Goal: Task Accomplishment & Management: Complete application form

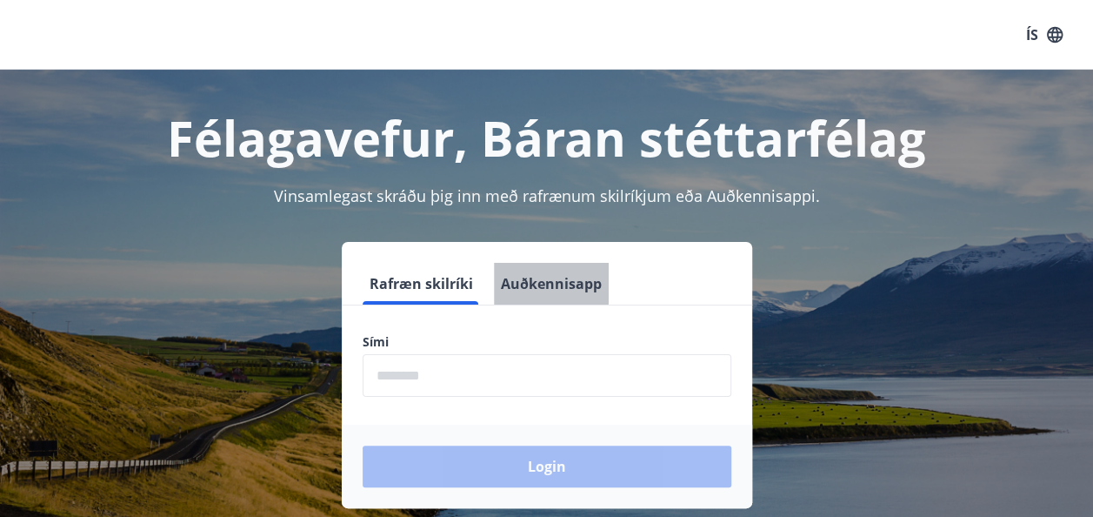
click at [547, 276] on button "Auðkennisapp" at bounding box center [551, 284] width 115 height 42
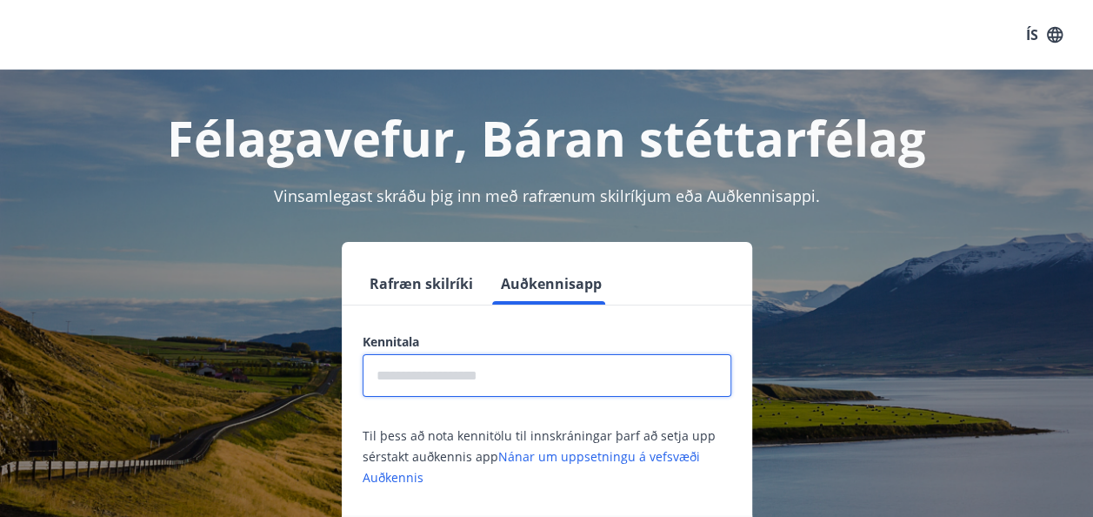
click at [499, 372] on input "text" at bounding box center [547, 375] width 369 height 43
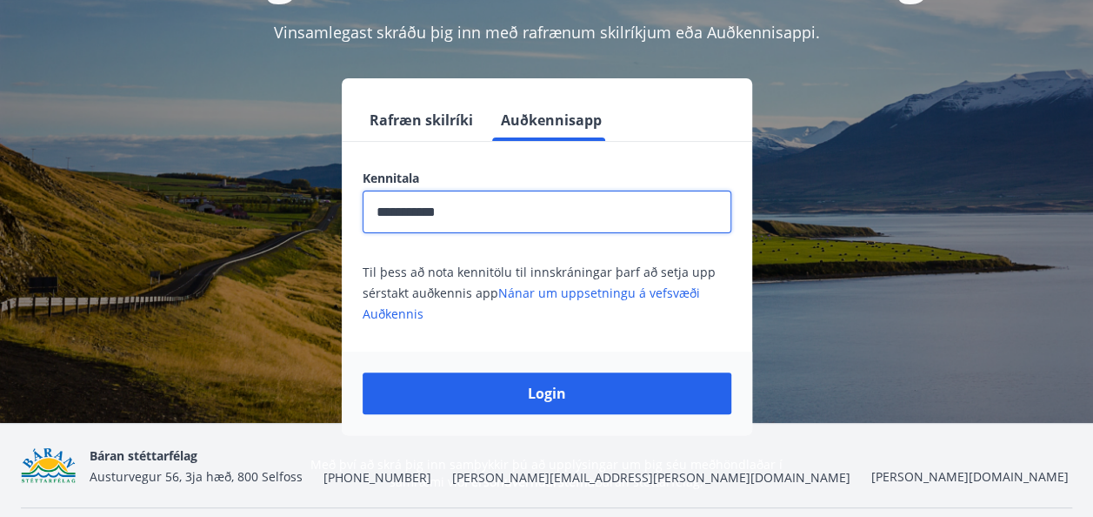
scroll to position [169, 0]
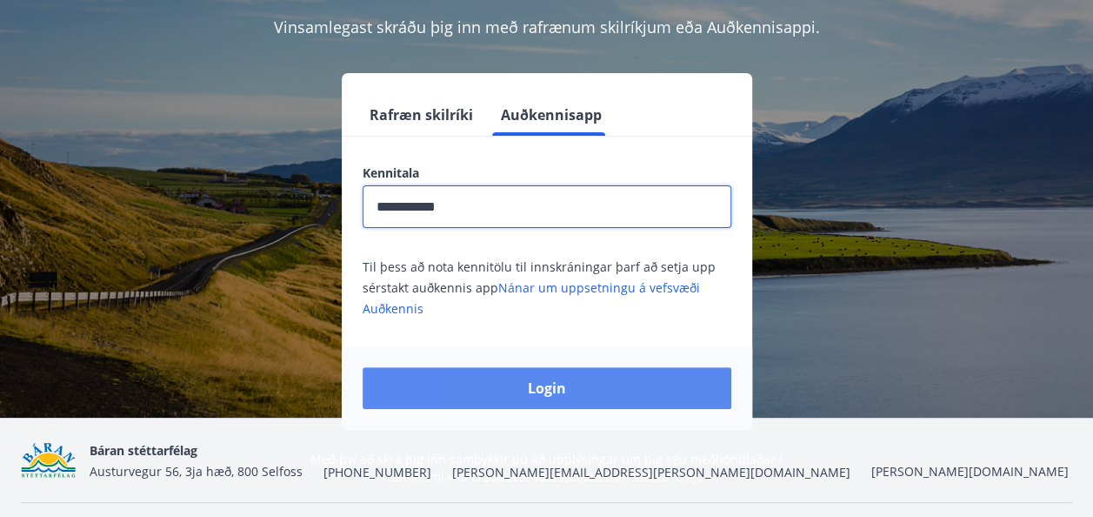
type input "**********"
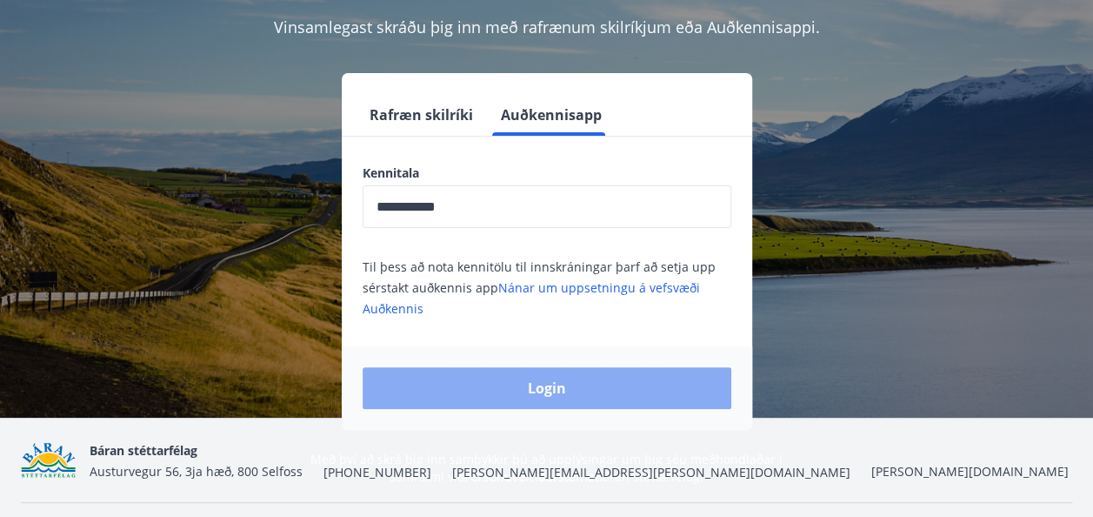
click at [595, 399] on button "Login" at bounding box center [547, 388] width 369 height 42
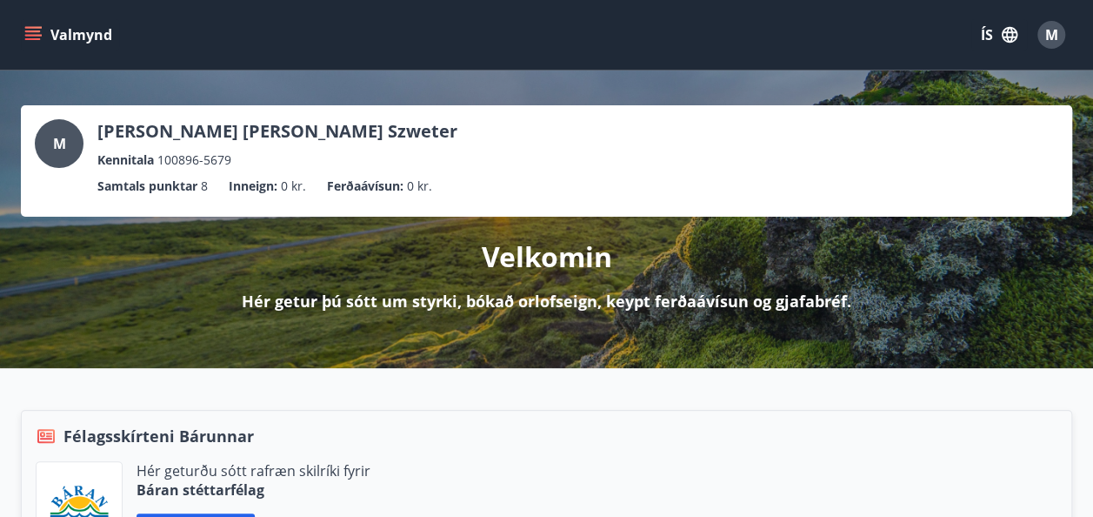
click at [28, 35] on icon "menu" at bounding box center [34, 35] width 19 height 2
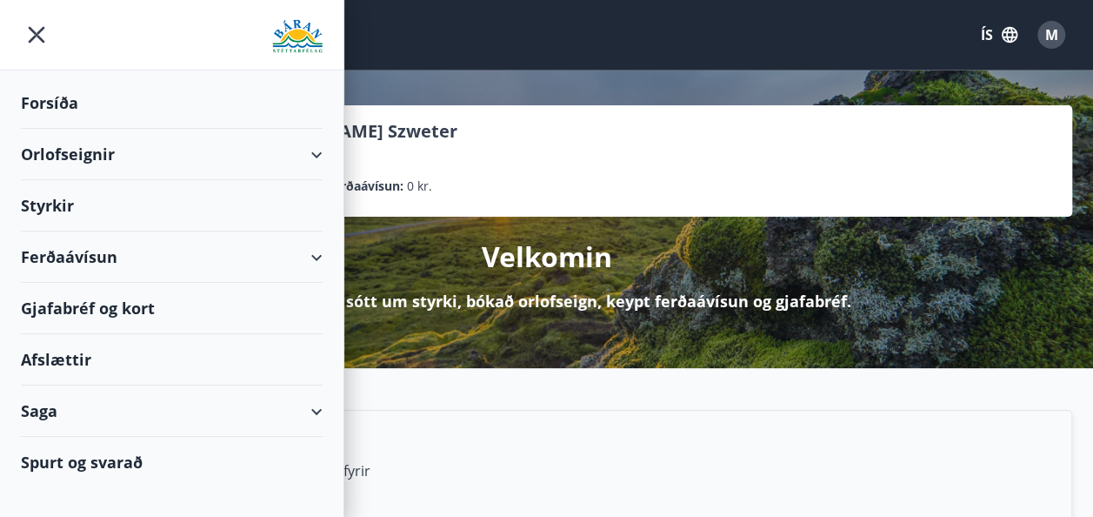
click at [302, 155] on div "Orlofseignir" at bounding box center [172, 154] width 302 height 51
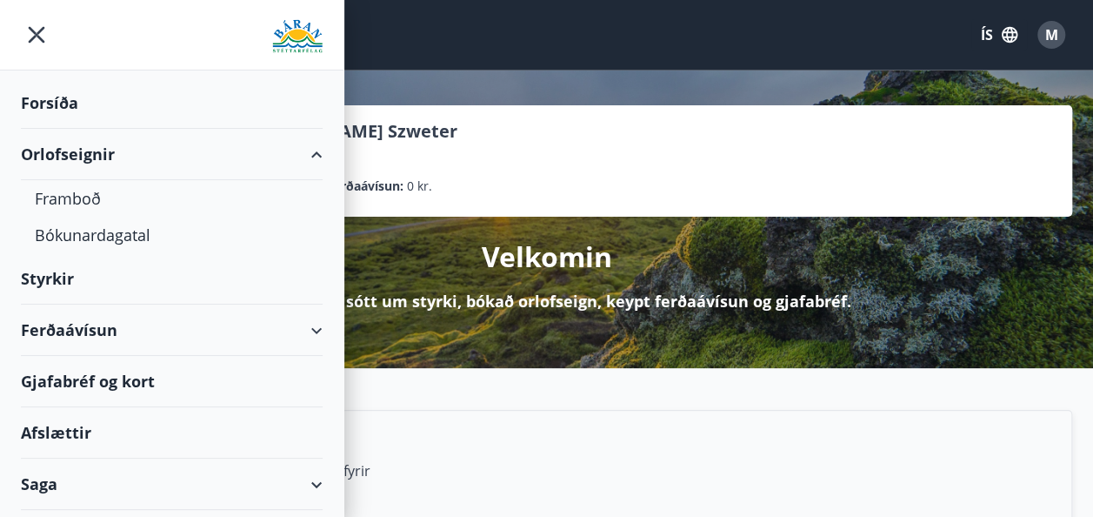
click at [302, 155] on div "Orlofseignir" at bounding box center [172, 154] width 302 height 51
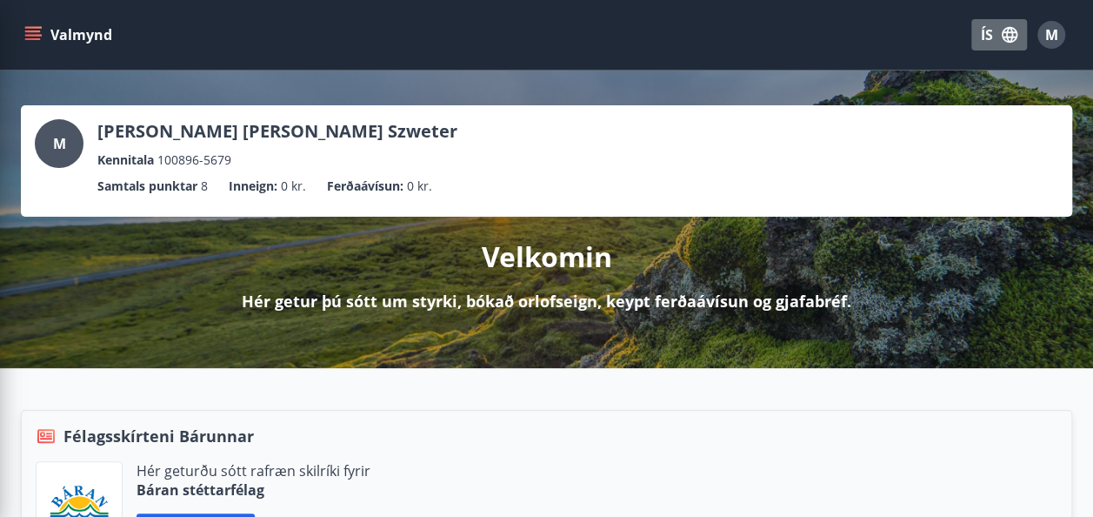
click at [984, 40] on button "ÍS" at bounding box center [999, 34] width 56 height 31
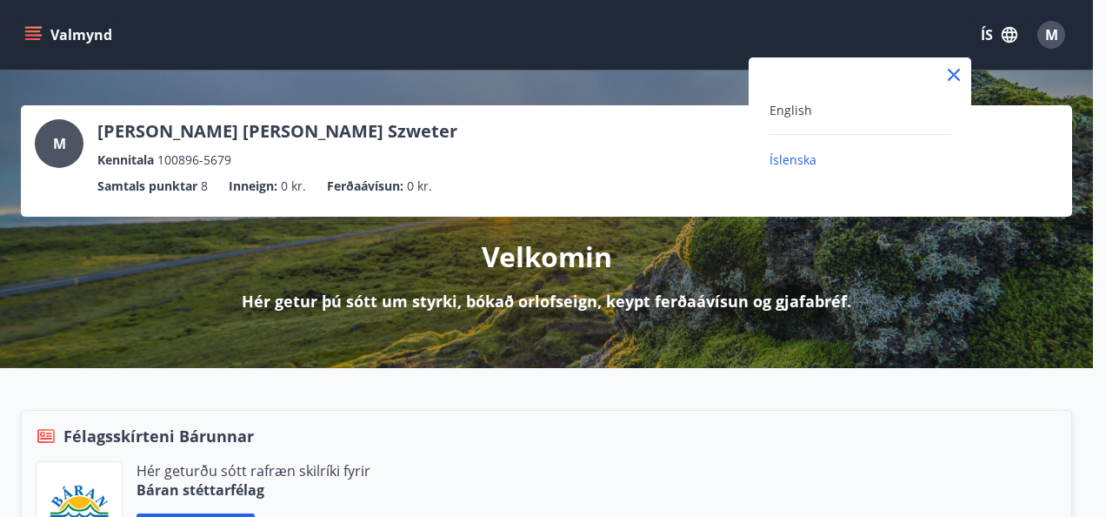
click at [810, 118] on div "English" at bounding box center [860, 109] width 181 height 21
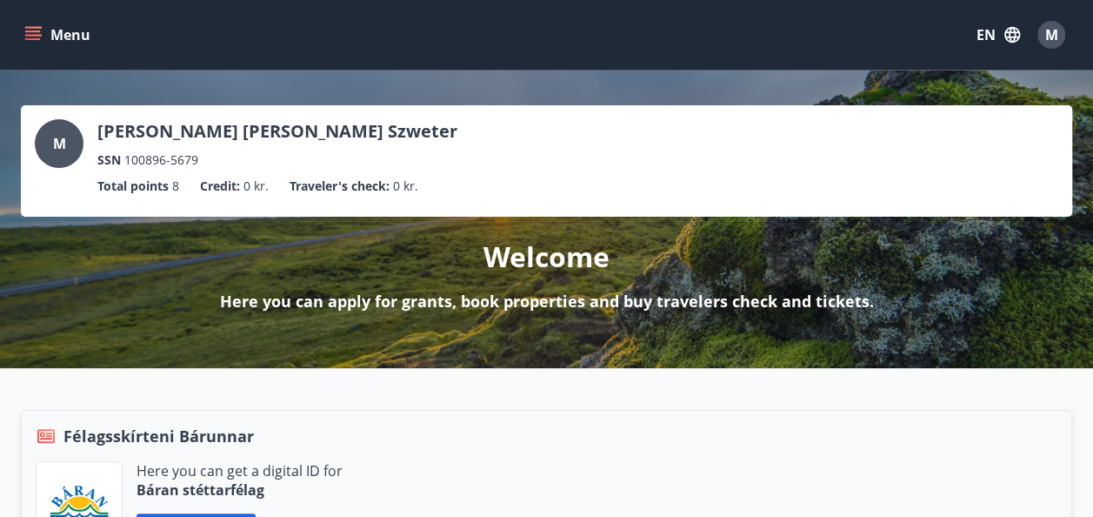
click at [30, 38] on icon "menu" at bounding box center [33, 39] width 16 height 2
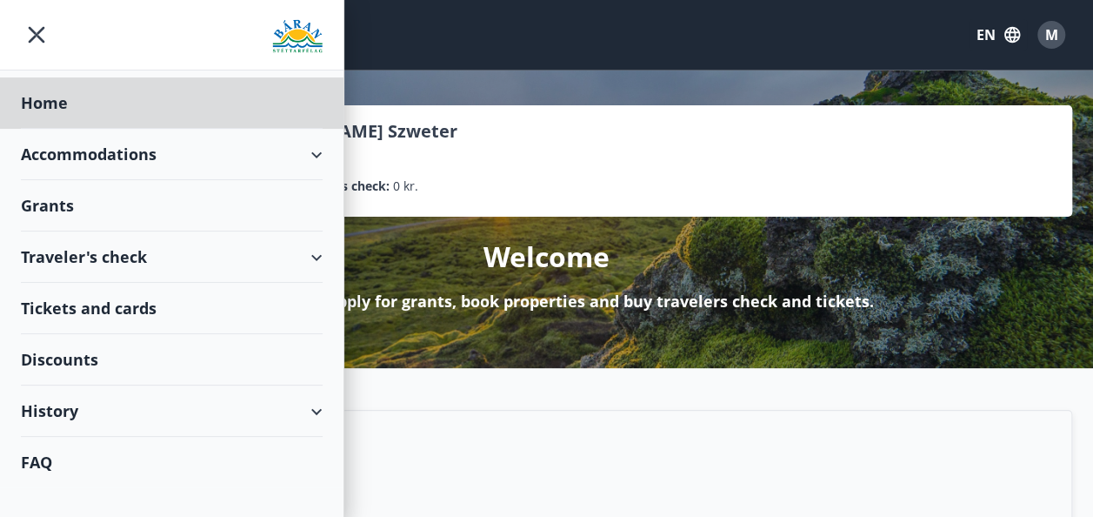
click at [92, 209] on div "Grants" at bounding box center [172, 205] width 302 height 51
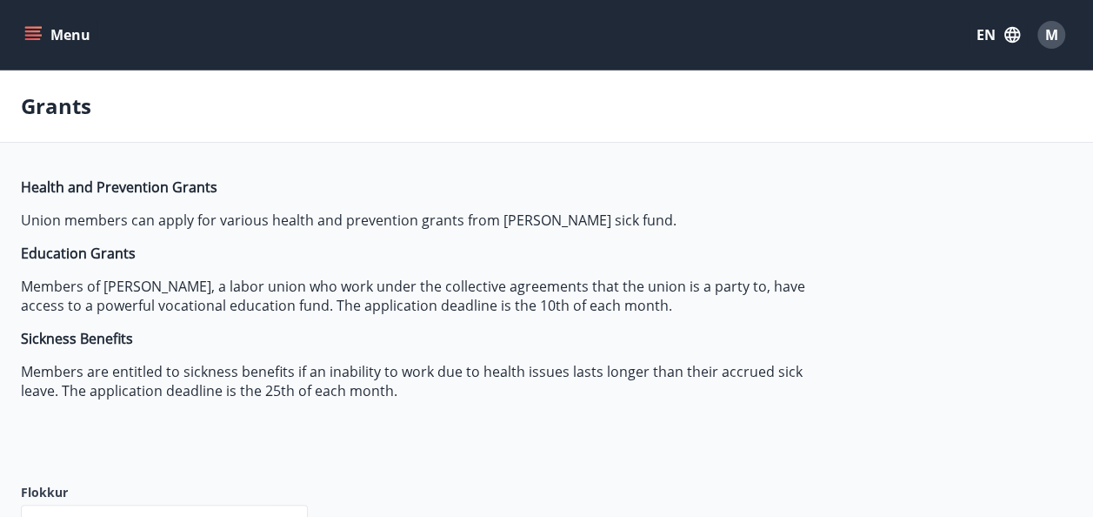
type input "***"
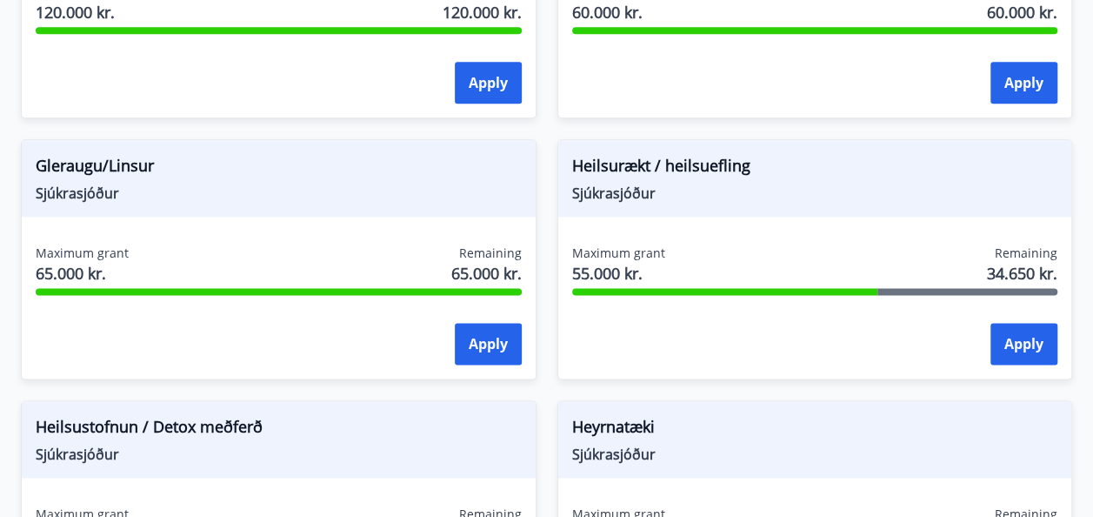
scroll to position [959, 0]
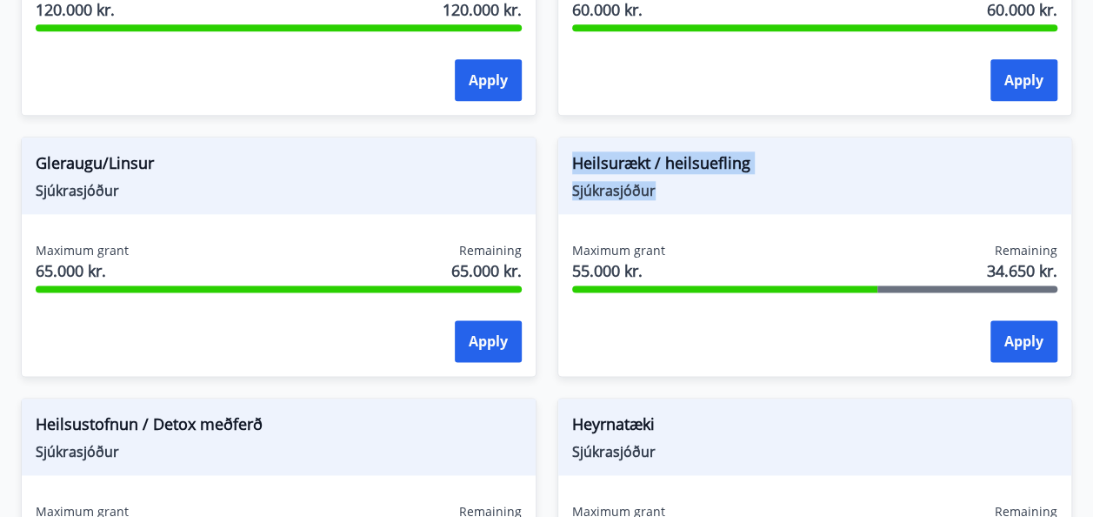
drag, startPoint x: 662, startPoint y: 190, endPoint x: 569, endPoint y: 155, distance: 99.6
click at [569, 155] on div "Heilsurækt / heilsuefling Sjúkrasjóður" at bounding box center [815, 175] width 514 height 77
copy div "Heilsurækt / heilsuefling Sjúkrasjóður"
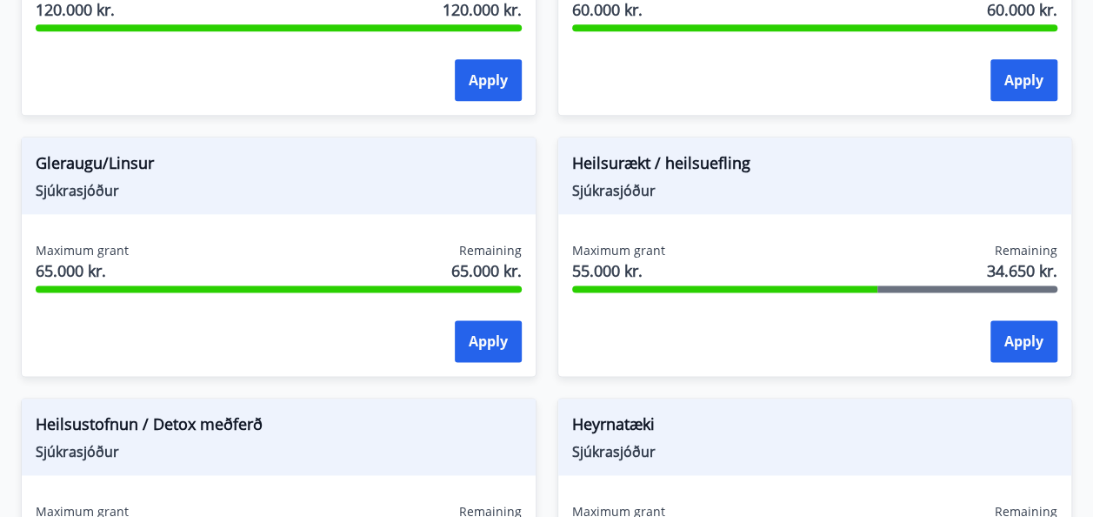
click at [777, 378] on div "Heyrnatæki Sjúkrasjóður Maximum grant 65.000 kr. Remaining 65.000 kr. Apply" at bounding box center [805, 507] width 537 height 261
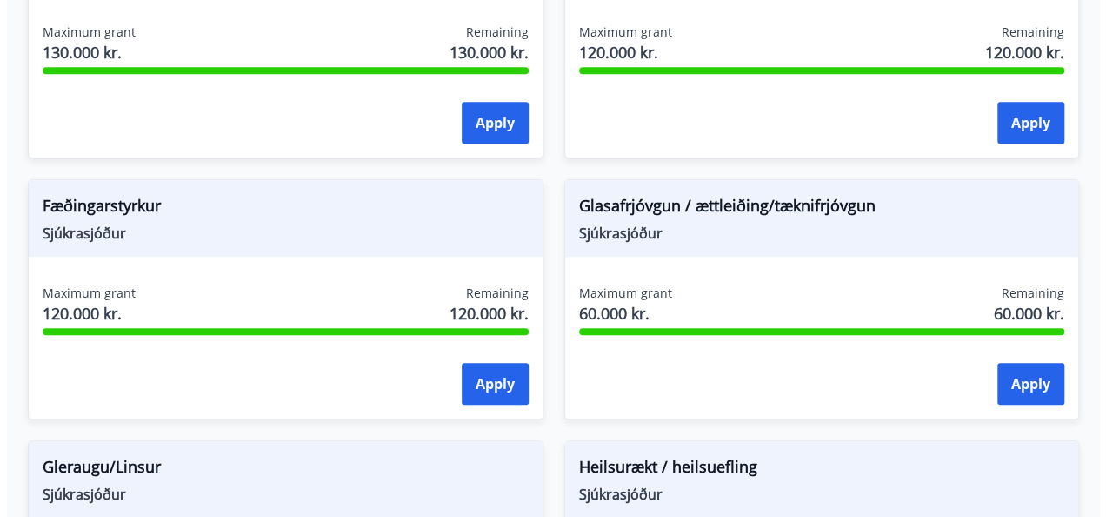
scroll to position [650, 0]
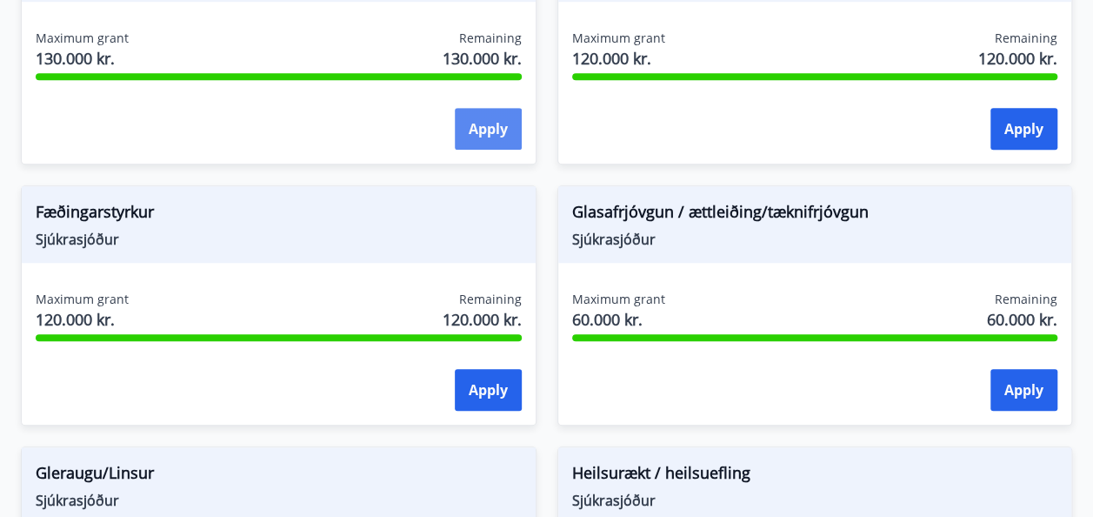
click at [487, 125] on button "Apply" at bounding box center [488, 129] width 67 height 42
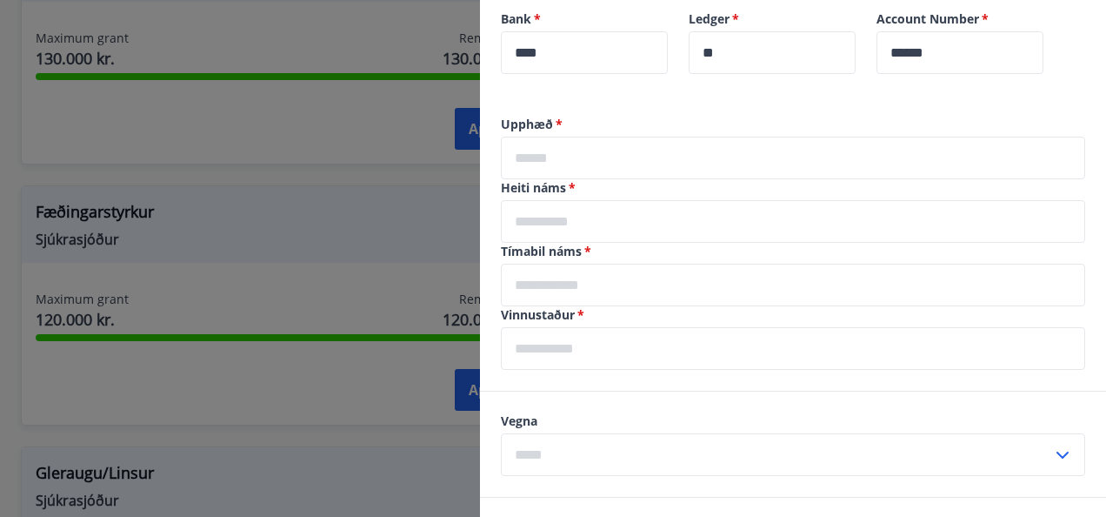
scroll to position [439, 0]
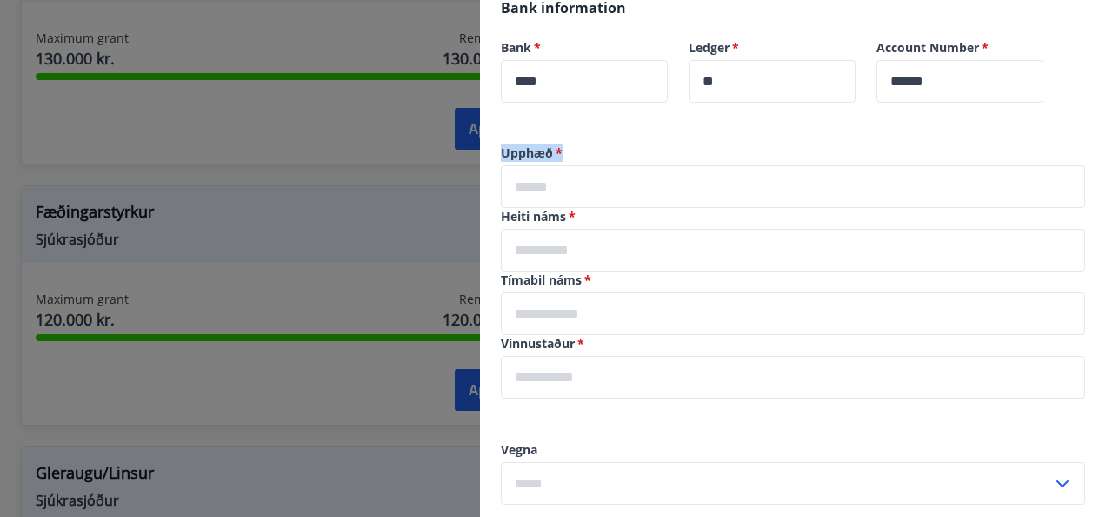
drag, startPoint x: 586, startPoint y: 152, endPoint x: 489, endPoint y: 149, distance: 97.5
click at [489, 149] on div "Upphæð   * ​ Heiti náms   * ​ Tímabil náms   * ​ Vinnustaður   * ​" at bounding box center [793, 281] width 626 height 275
copy label "Upphæð   *"
drag, startPoint x: 569, startPoint y: 212, endPoint x: 497, endPoint y: 213, distance: 71.3
click at [497, 213] on div "Upphæð   * ​ Heiti náms   * ​ Tímabil náms   * ​ Vinnustaður   * ​" at bounding box center [793, 281] width 626 height 275
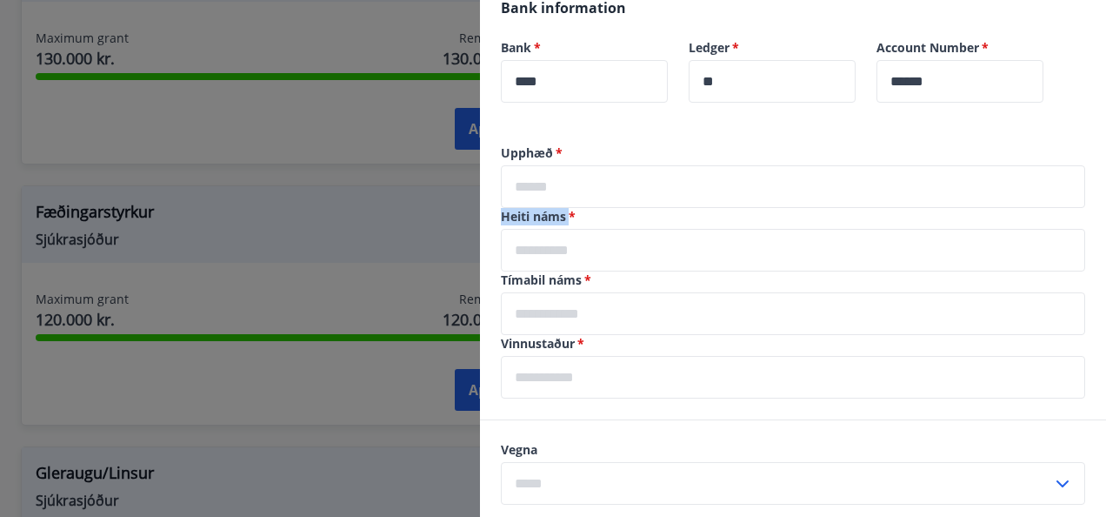
copy label "Heiti náms"
drag, startPoint x: 585, startPoint y: 278, endPoint x: 485, endPoint y: 277, distance: 100.0
click at [485, 277] on div "Upphæð   * ​ Heiti náms   * ​ Tímabil náms   * ​ Vinnustaður   * ​" at bounding box center [793, 281] width 626 height 275
copy label "Tímabil náms"
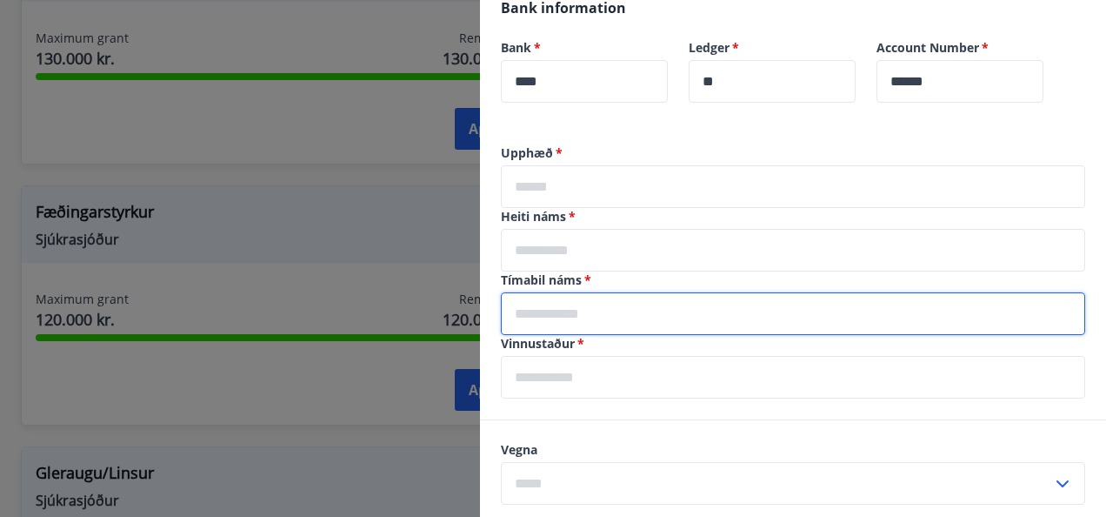
click at [577, 330] on input "text" at bounding box center [793, 313] width 584 height 43
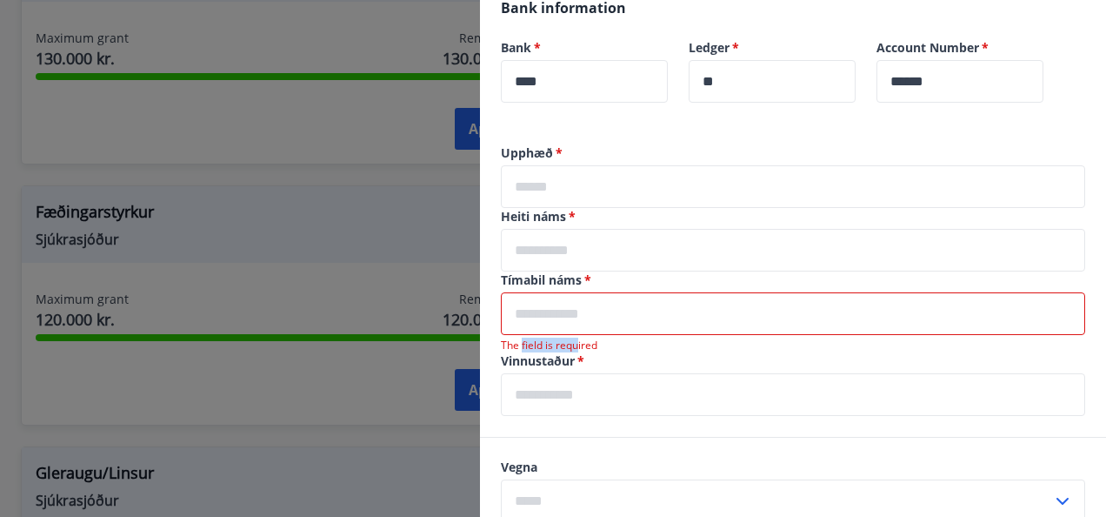
drag, startPoint x: 577, startPoint y: 341, endPoint x: 523, endPoint y: 341, distance: 54.8
click at [523, 341] on div "Upphæð   * ​ Heiti náms   * ​ Tímabil náms   * ​ The field is required Vinnusta…" at bounding box center [793, 290] width 626 height 292
drag, startPoint x: 523, startPoint y: 341, endPoint x: 574, endPoint y: 362, distance: 55.4
click at [574, 362] on label "Vinnustaður   *" at bounding box center [793, 360] width 584 height 17
drag, startPoint x: 576, startPoint y: 362, endPoint x: 494, endPoint y: 362, distance: 81.7
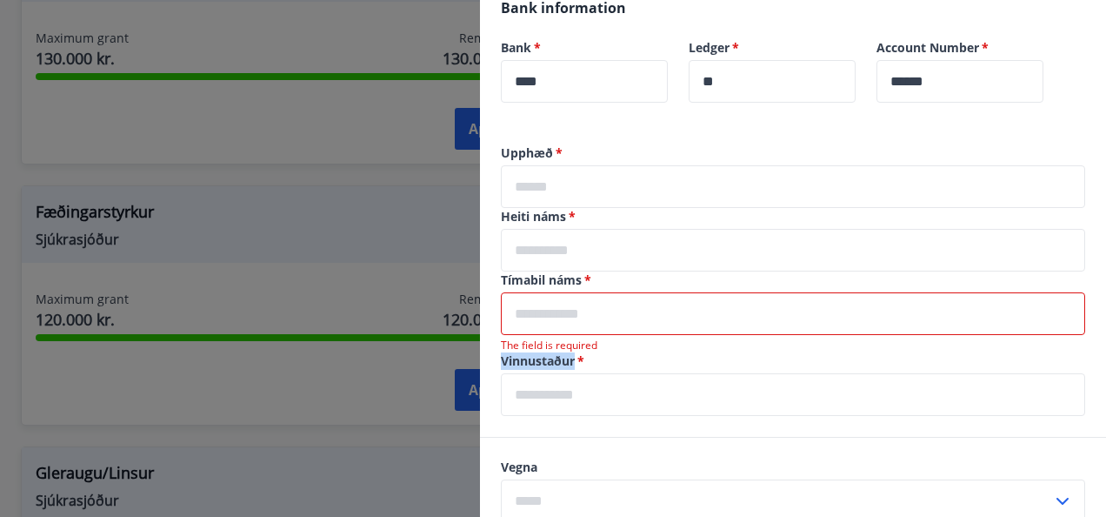
click at [494, 362] on div "Upphæð   * ​ Heiti náms   * ​ Tímabil náms   * ​ The field is required Vinnusta…" at bounding box center [793, 290] width 626 height 292
copy label "Vinnustaður"
click at [657, 370] on div "Vinnustaður   * ​" at bounding box center [793, 383] width 584 height 63
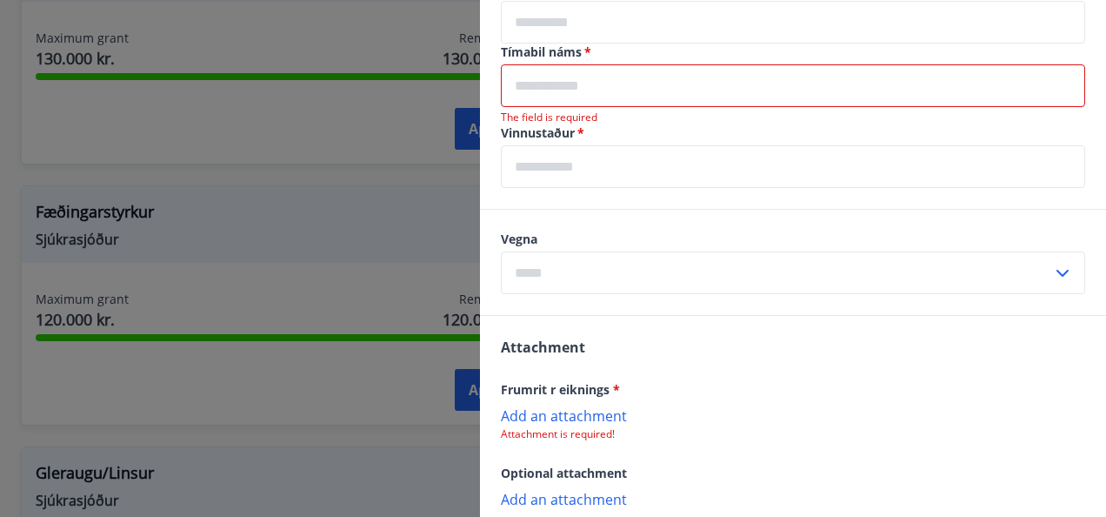
scroll to position [739, 0]
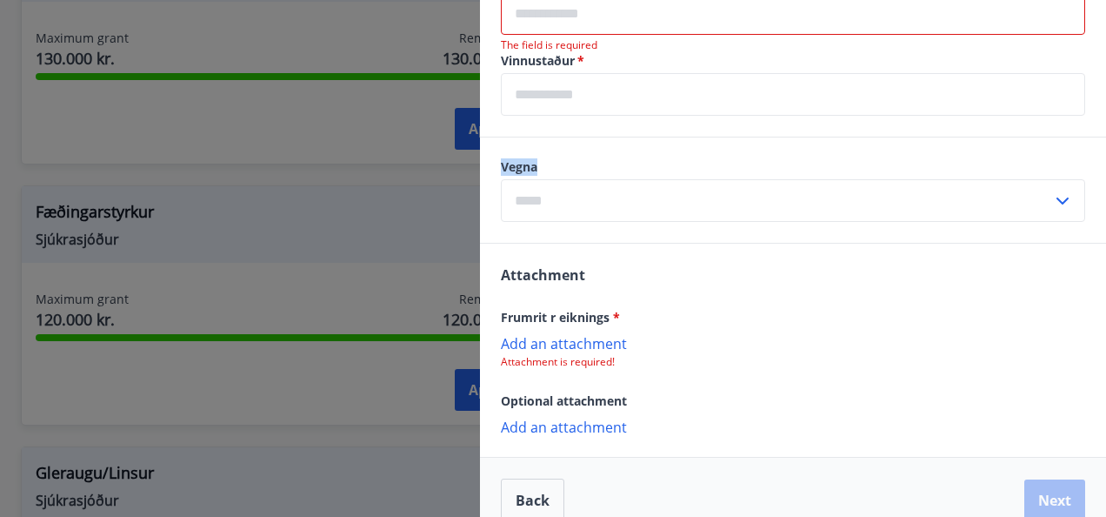
drag, startPoint x: 548, startPoint y: 172, endPoint x: 498, endPoint y: 172, distance: 49.6
click at [498, 172] on div "Vegna ​" at bounding box center [793, 189] width 626 height 105
copy label "Vegna"
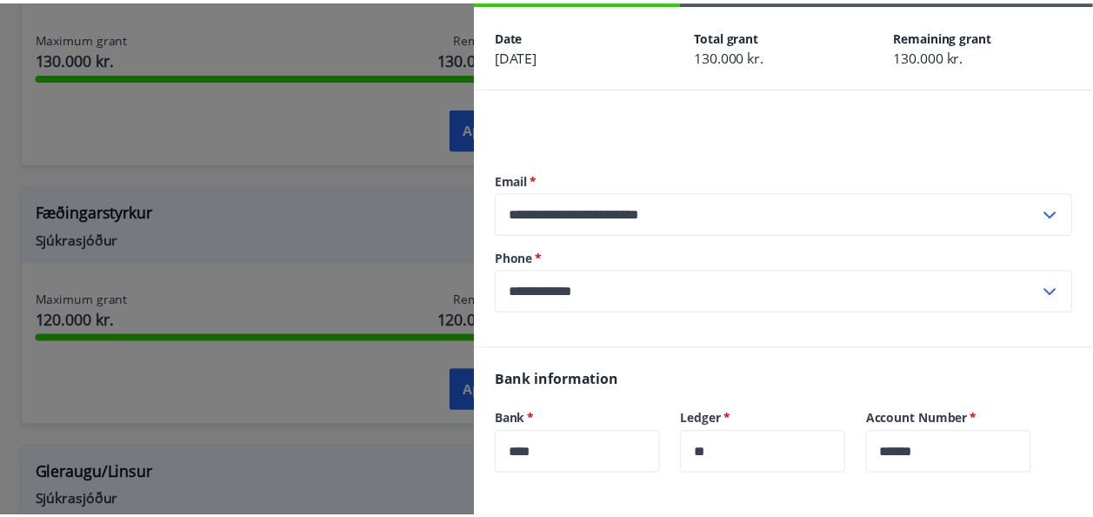
scroll to position [14, 0]
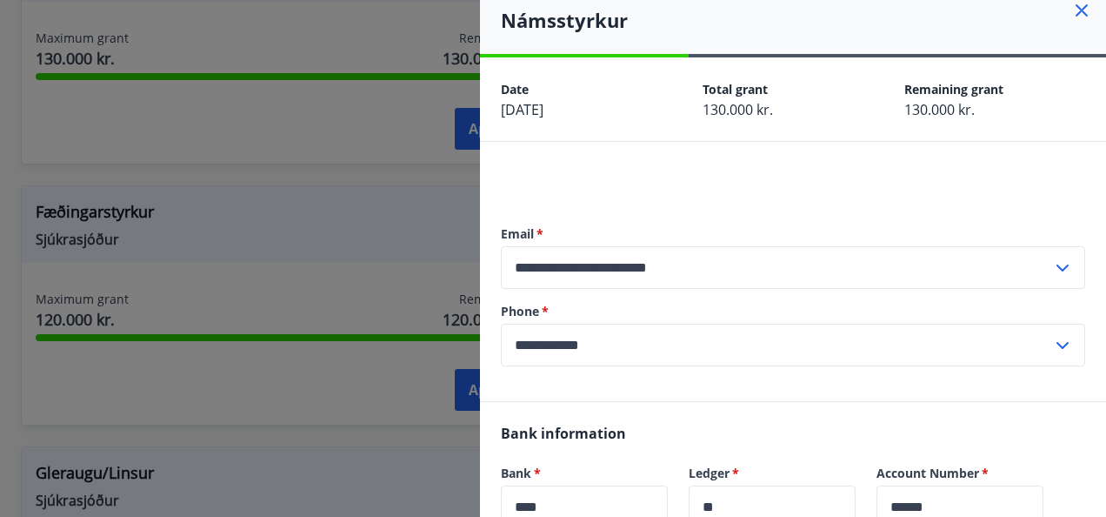
click at [1071, 12] on icon at bounding box center [1081, 10] width 21 height 21
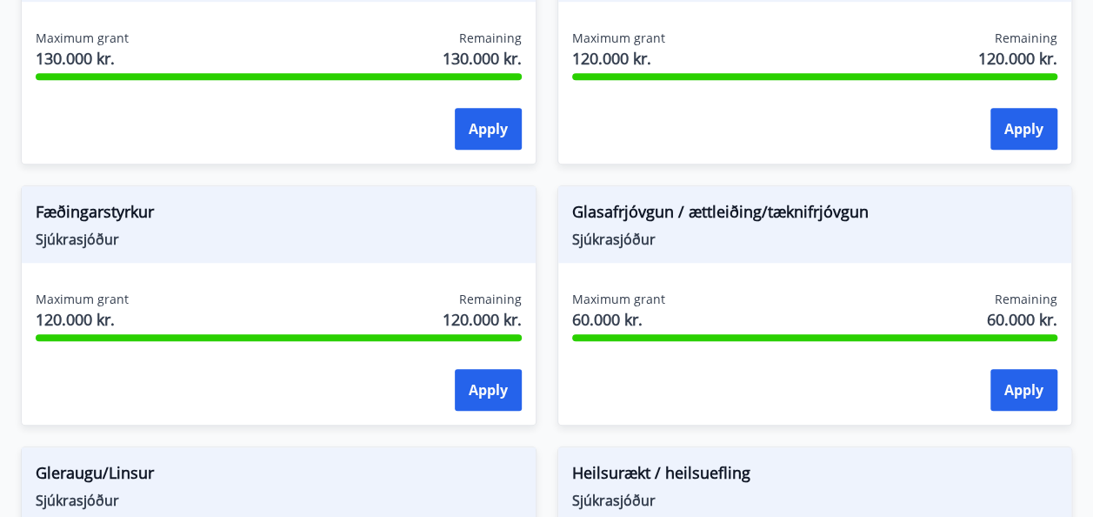
scroll to position [0, 0]
